Goal: Complete Application Form: Complete application form

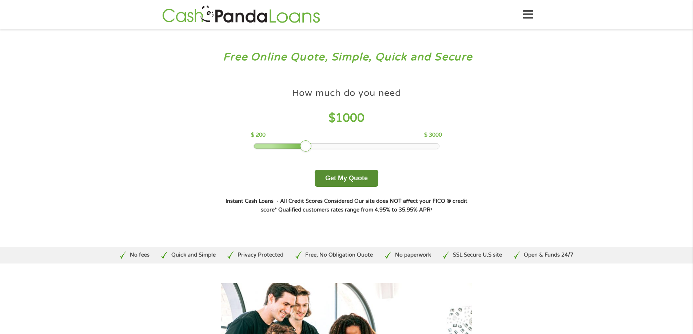
click at [365, 175] on button "Get My Quote" at bounding box center [346, 178] width 64 height 17
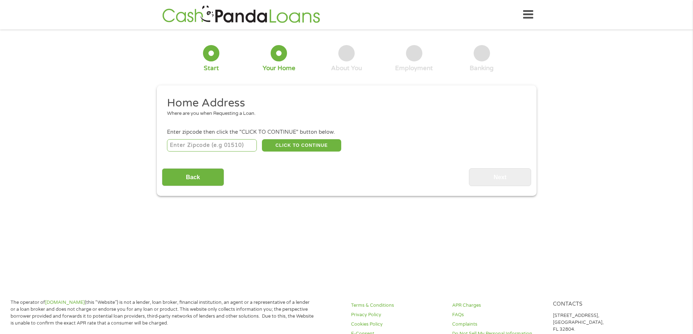
click at [234, 142] on input "number" at bounding box center [212, 145] width 90 height 12
type input "77320"
select select "[US_STATE]"
click at [286, 147] on button "CLICK TO CONTINUE" at bounding box center [301, 145] width 79 height 12
type input "77320"
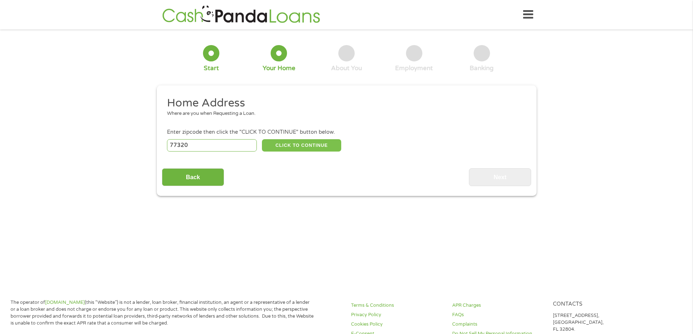
type input "Huntsville"
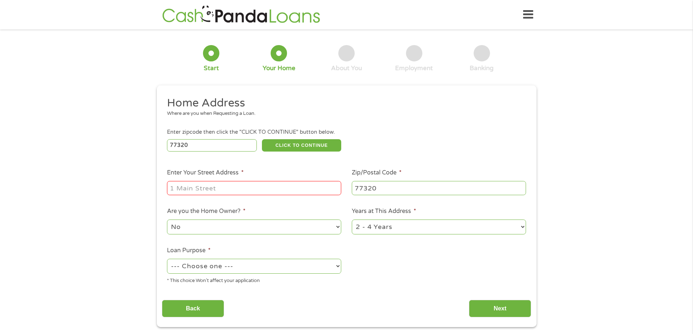
click at [264, 190] on input "Enter Your Street Address *" at bounding box center [254, 188] width 174 height 14
type input "105B NORMAL PARK DR"
click at [278, 263] on select "--- Choose one --- Pay Bills Debt Consolidation Home Improvement Major Purchase…" at bounding box center [254, 266] width 174 height 15
select select "shorttermcash"
click at [167, 259] on select "--- Choose one --- Pay Bills Debt Consolidation Home Improvement Major Purchase…" at bounding box center [254, 266] width 174 height 15
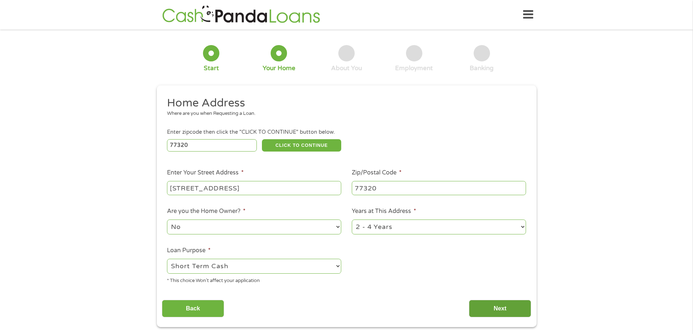
click at [487, 307] on input "Next" at bounding box center [500, 309] width 62 height 18
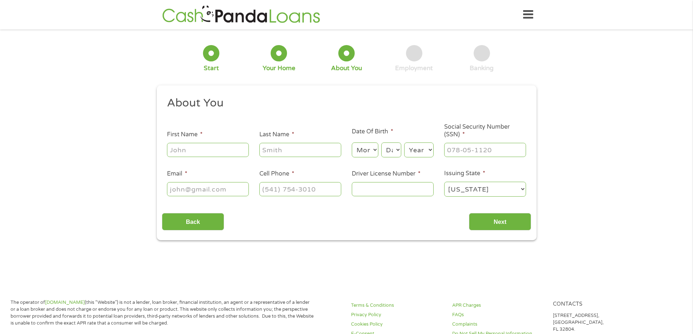
scroll to position [3, 3]
click at [224, 151] on input "First Name *" at bounding box center [208, 150] width 82 height 14
type input "Meka"
type input "Johnson"
type input "mekarjohnson@yahoo.com"
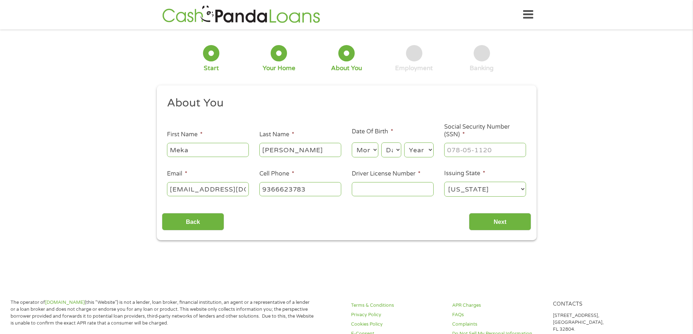
type input "(936) 662-3783"
click at [373, 148] on select "Month 1 2 3 4 5 6 7 8 9 10 11 12" at bounding box center [365, 150] width 27 height 15
select select "4"
click at [352, 143] on select "Month 1 2 3 4 5 6 7 8 9 10 11 12" at bounding box center [365, 150] width 27 height 15
click at [395, 155] on select "Day 1 2 3 4 5 6 7 8 9 10 11 12 13 14 15 16 17 18 19 20 21 22 23 24 25 26 27 28 …" at bounding box center [391, 150] width 20 height 15
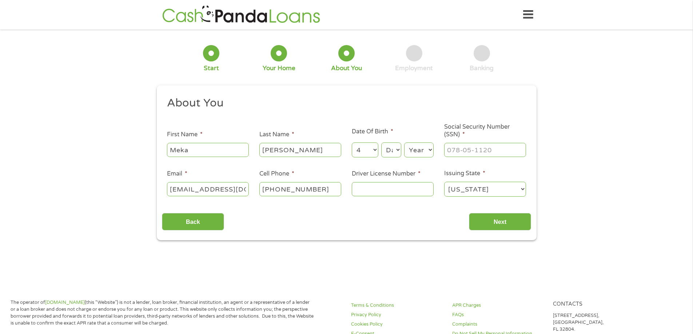
select select "20"
click at [381, 143] on select "Day 1 2 3 4 5 6 7 8 9 10 11 12 13 14 15 16 17 18 19 20 21 22 23 24 25 26 27 28 …" at bounding box center [391, 150] width 20 height 15
click at [430, 151] on select "Year 2007 2006 2005 2004 2003 2002 2001 2000 1999 1998 1997 1996 1995 1994 1993…" at bounding box center [418, 150] width 29 height 15
select select "1977"
click at [404, 143] on select "Year 2007 2006 2005 2004 2003 2002 2001 2000 1999 1998 1997 1996 1995 1994 1993…" at bounding box center [418, 150] width 29 height 15
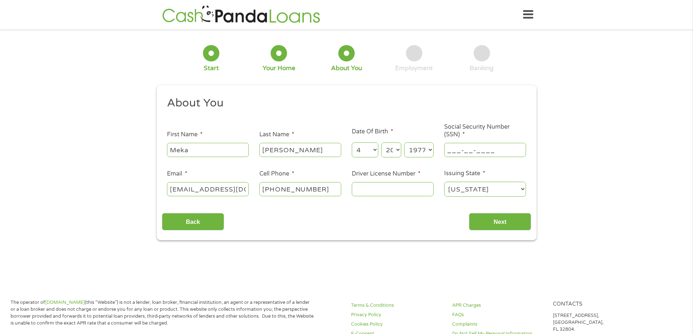
click at [472, 155] on input "___-__-____" at bounding box center [485, 150] width 82 height 14
type input "464-81-7433"
click at [415, 189] on input "Driver License Number *" at bounding box center [393, 189] width 82 height 14
click at [401, 192] on input "Driver License Number *" at bounding box center [393, 189] width 82 height 14
type input "16966086"
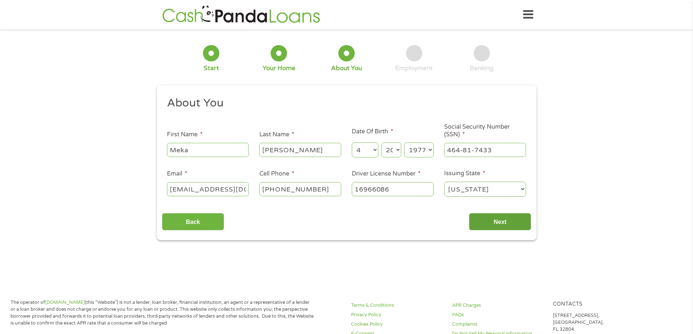
click at [496, 220] on input "Next" at bounding box center [500, 222] width 62 height 18
click at [498, 221] on input "Next" at bounding box center [500, 222] width 62 height 18
click at [492, 221] on input "Next" at bounding box center [500, 222] width 62 height 18
click at [300, 148] on input "Johnson" at bounding box center [300, 150] width 82 height 14
type input "Johnson"
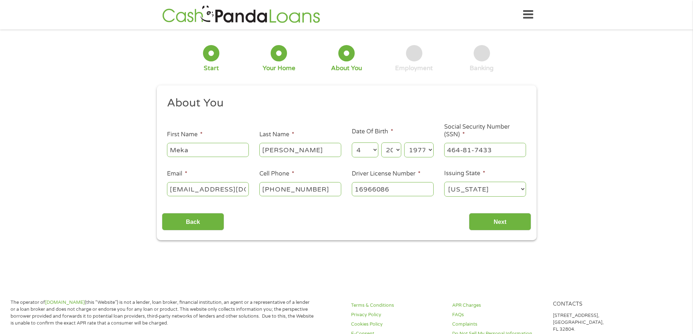
click at [231, 151] on input "Meka" at bounding box center [208, 150] width 82 height 14
type input "Meka"
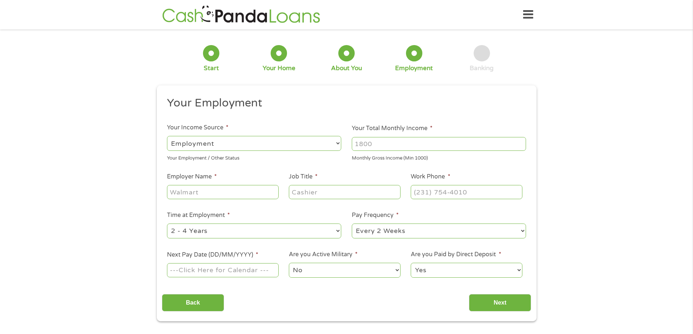
click at [406, 140] on input "Your Total Monthly Income *" at bounding box center [439, 144] width 174 height 14
type input "4300"
click at [236, 193] on input "Employer Name *" at bounding box center [222, 192] width 111 height 14
type input "Kaplan"
type input "Student Success Manager"
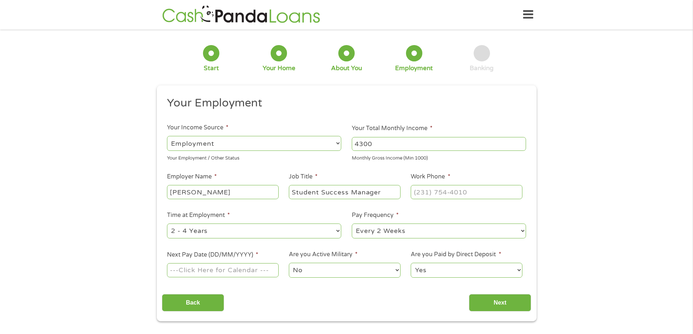
click at [310, 231] on select "--- Choose one --- 1 Year or less 1 - 2 Years 2 - 4 Years Over 4 Years" at bounding box center [254, 231] width 174 height 15
select select "60months"
click at [167, 224] on select "--- Choose one --- 1 Year or less 1 - 2 Years 2 - 4 Years Over 4 Years" at bounding box center [254, 231] width 174 height 15
click at [238, 271] on input "Next Pay Date (DD/MM/YYYY) *" at bounding box center [222, 270] width 111 height 14
type input "16/10/2025"
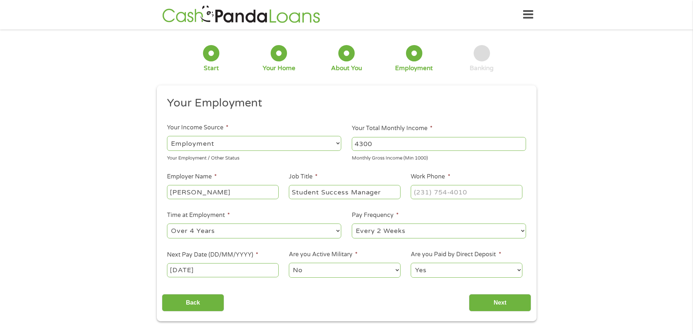
drag, startPoint x: 364, startPoint y: 143, endPoint x: 359, endPoint y: 143, distance: 5.1
click at [359, 143] on input "4300" at bounding box center [439, 144] width 174 height 14
drag, startPoint x: 372, startPoint y: 144, endPoint x: 355, endPoint y: 142, distance: 17.6
click at [355, 142] on input "4800" at bounding box center [439, 144] width 174 height 14
type input "5000"
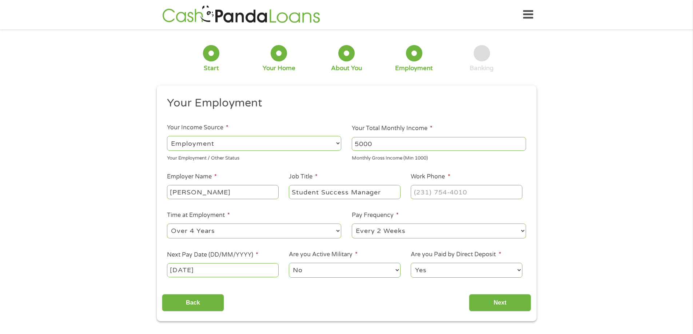
type input "(___) ___-____"
click at [440, 191] on input "(___) ___-____" at bounding box center [465, 192] width 111 height 14
drag, startPoint x: 375, startPoint y: 148, endPoint x: 340, endPoint y: 144, distance: 35.5
click at [340, 144] on ul "Your Employment Your Income Source * --- Choose one --- Employment Self Employe…" at bounding box center [346, 190] width 369 height 188
click at [364, 142] on input "4700" at bounding box center [439, 144] width 174 height 14
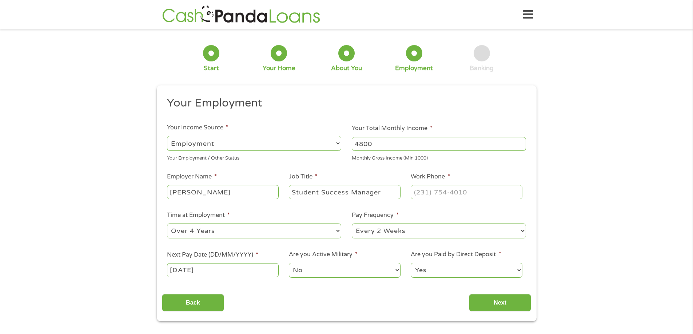
type input "4800"
click at [575, 231] on div "1 Start 2 Your Home 3 About You 4 Employment 5 Banking 6 This field is hidden w…" at bounding box center [346, 178] width 693 height 287
click at [489, 192] on input "(___) ___-____" at bounding box center [465, 192] width 111 height 14
click at [418, 191] on input "(___) ___-____" at bounding box center [465, 192] width 111 height 14
type input "(877) 884-2382"
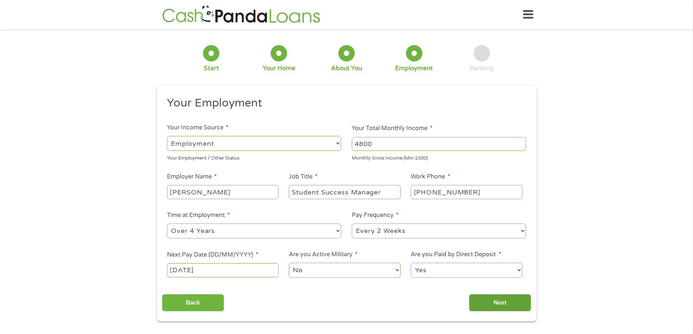
click at [501, 305] on input "Next" at bounding box center [500, 303] width 62 height 18
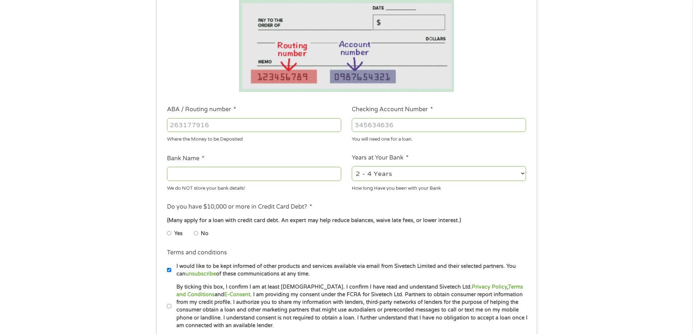
scroll to position [172, 0]
